Goal: Submit feedback/report problem

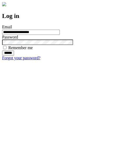
type input "**********"
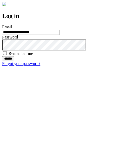
click at [14, 61] on input "******" at bounding box center [8, 58] width 12 height 5
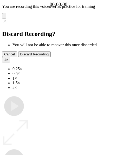
type input "**********"
